Goal: Information Seeking & Learning: Understand process/instructions

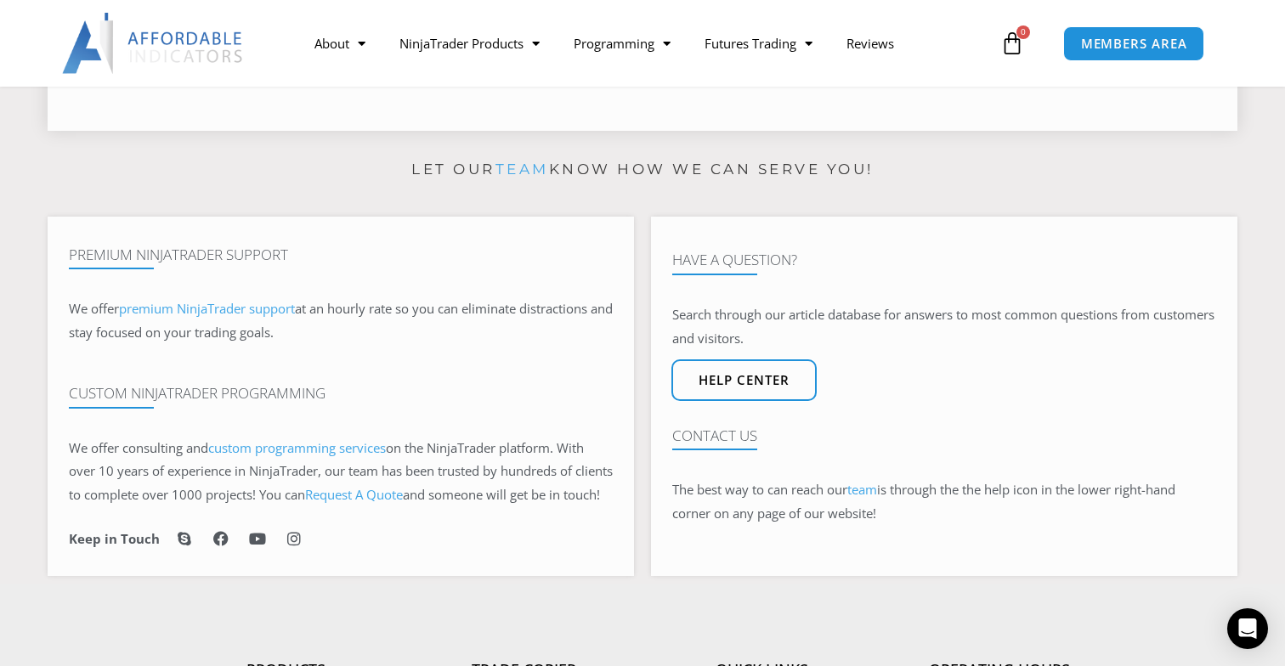
scroll to position [1030, 0]
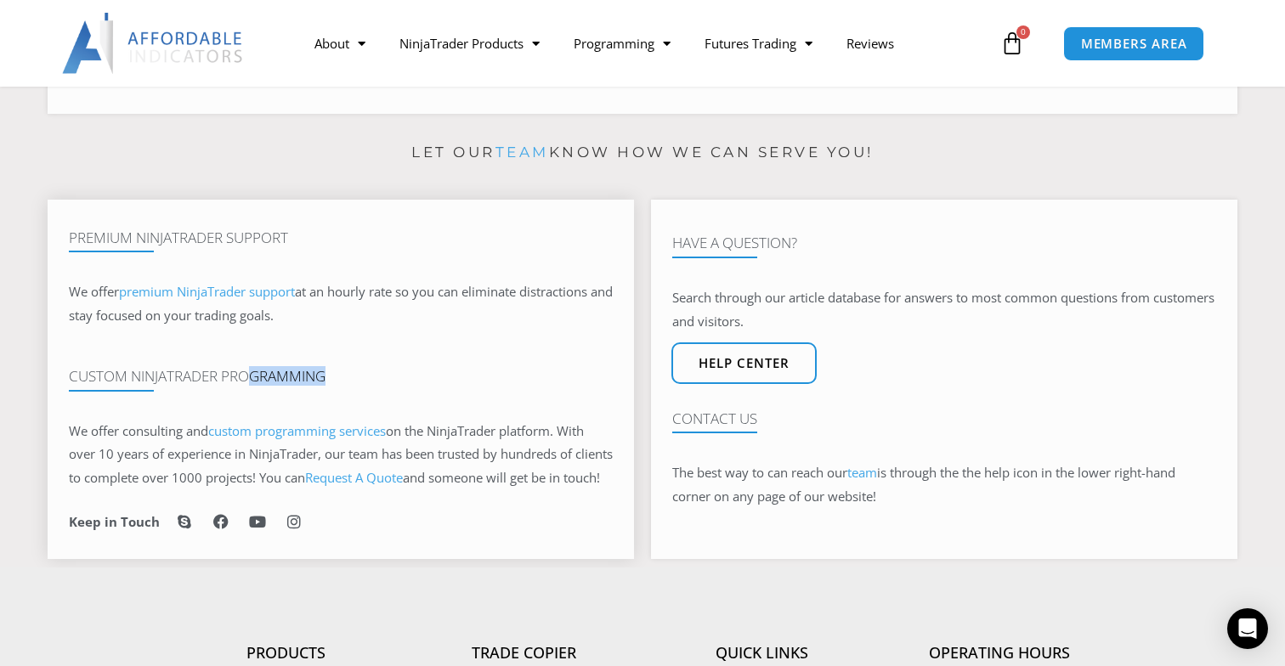
drag, startPoint x: 248, startPoint y: 372, endPoint x: 436, endPoint y: 372, distance: 187.8
click at [436, 372] on h4 "Custom NinjaTrader Programming" at bounding box center [341, 376] width 544 height 17
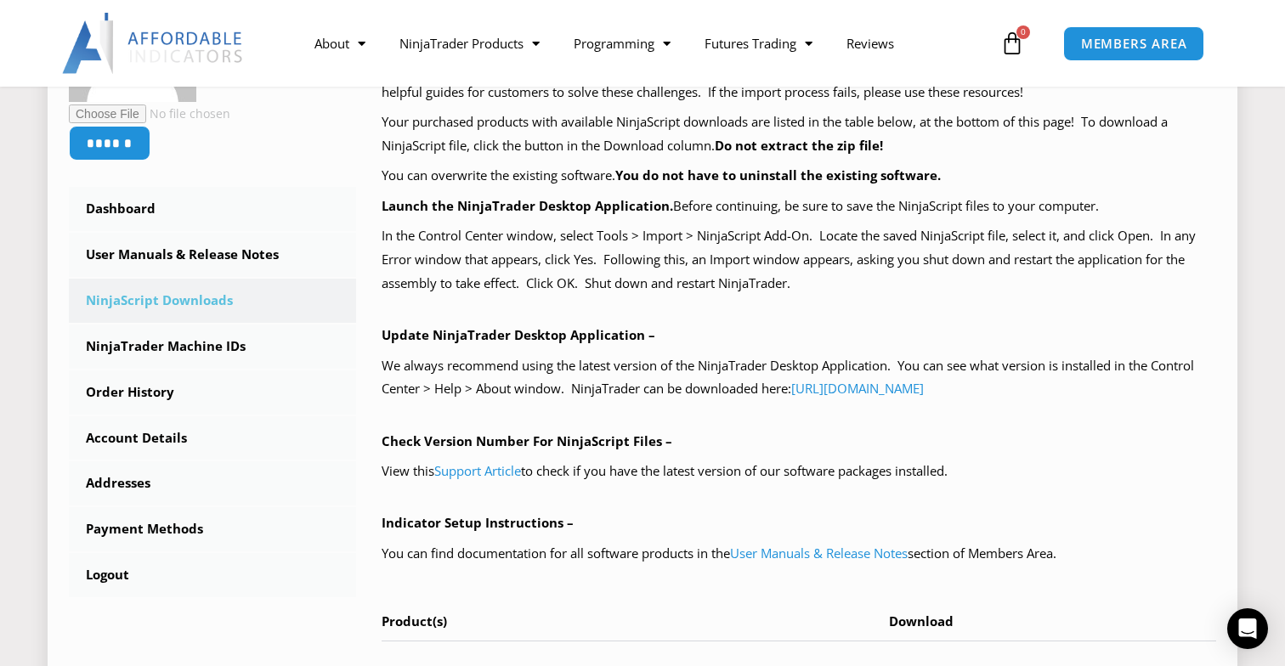
scroll to position [383, 0]
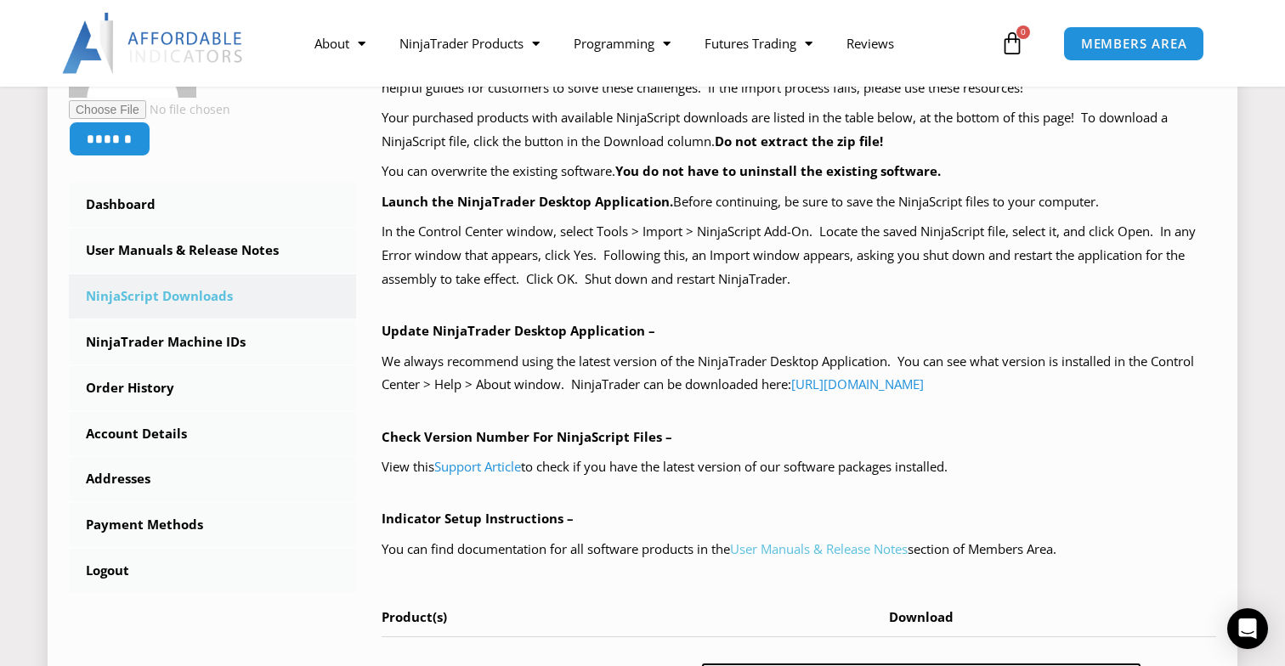
click at [783, 556] on link "User Manuals & Release Notes" at bounding box center [819, 548] width 178 height 17
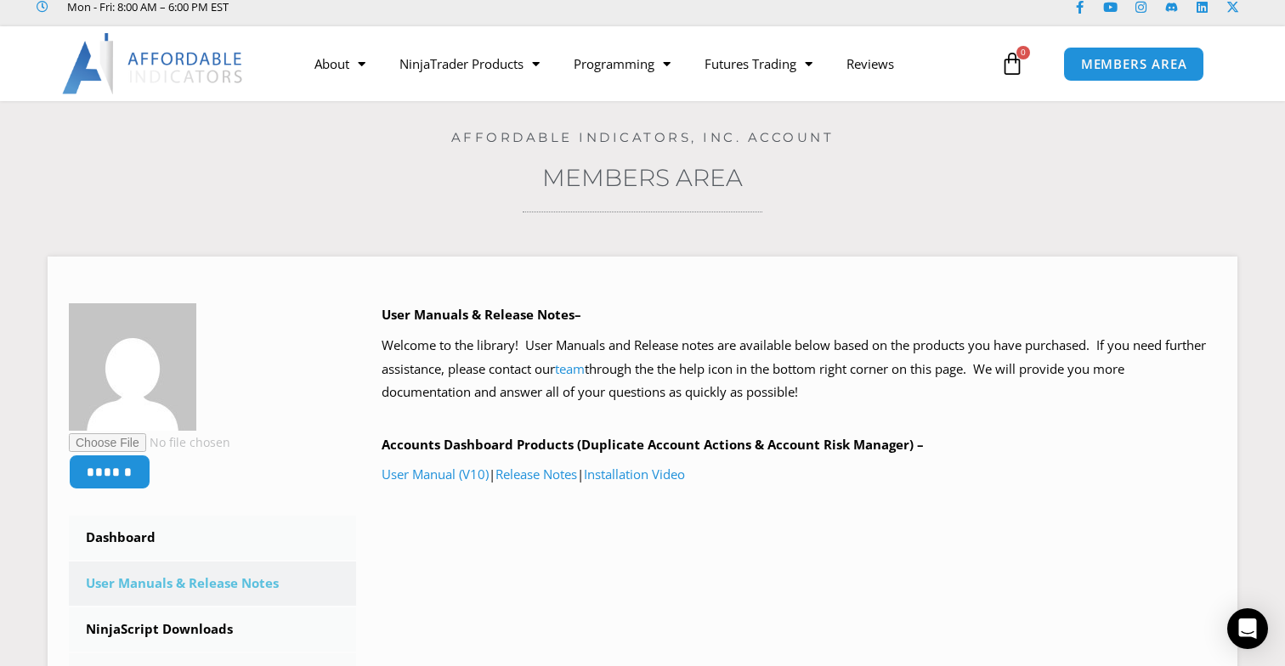
scroll to position [51, 0]
click at [630, 474] on link "Installation Video" at bounding box center [634, 473] width 101 height 17
